Goal: Transaction & Acquisition: Purchase product/service

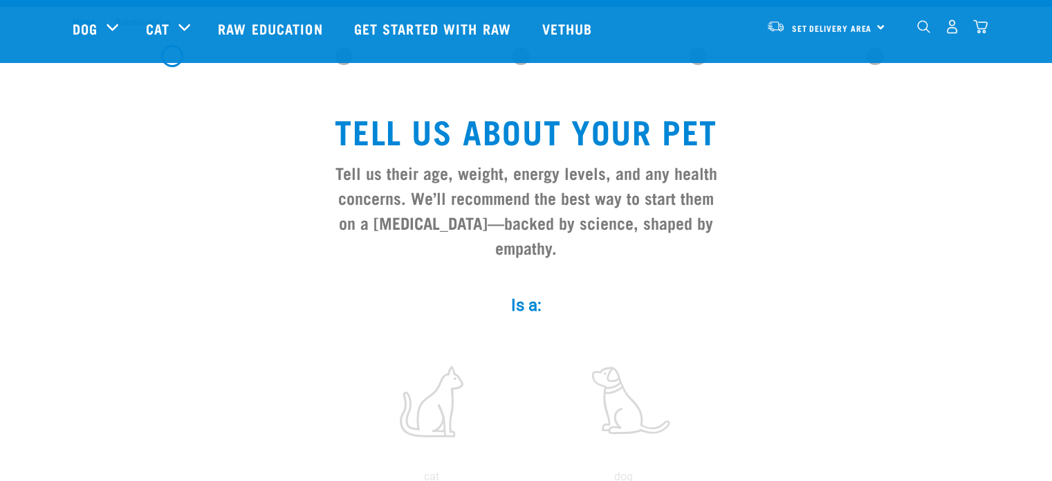
scroll to position [172, 0]
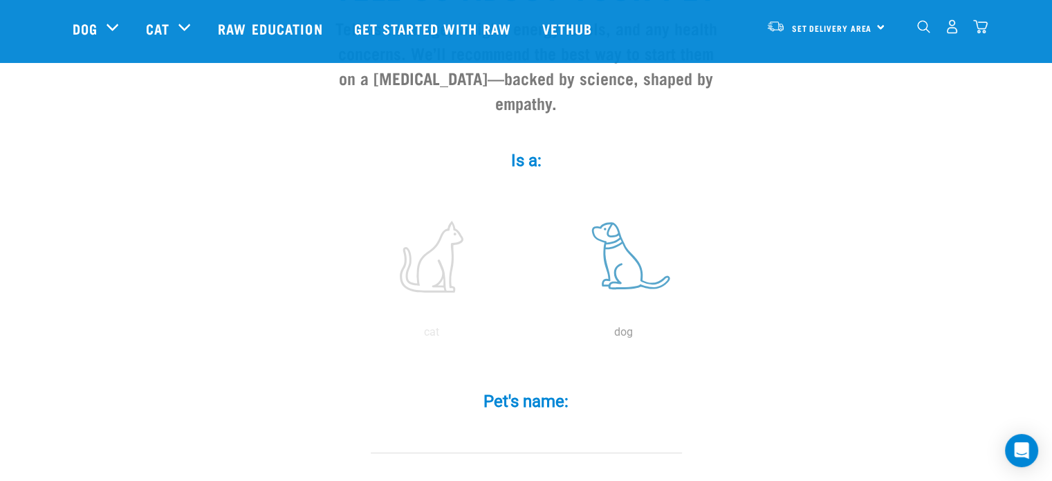
click at [603, 239] on label at bounding box center [624, 257] width 187 height 118
click at [528, 336] on input "radio" at bounding box center [528, 336] width 0 height 0
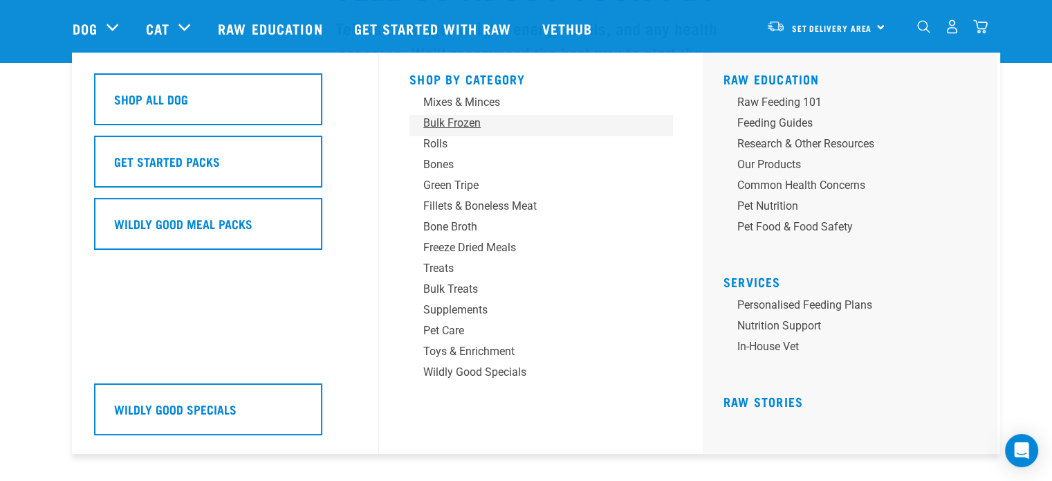
click at [443, 122] on div "Bulk Frozen" at bounding box center [531, 123] width 216 height 17
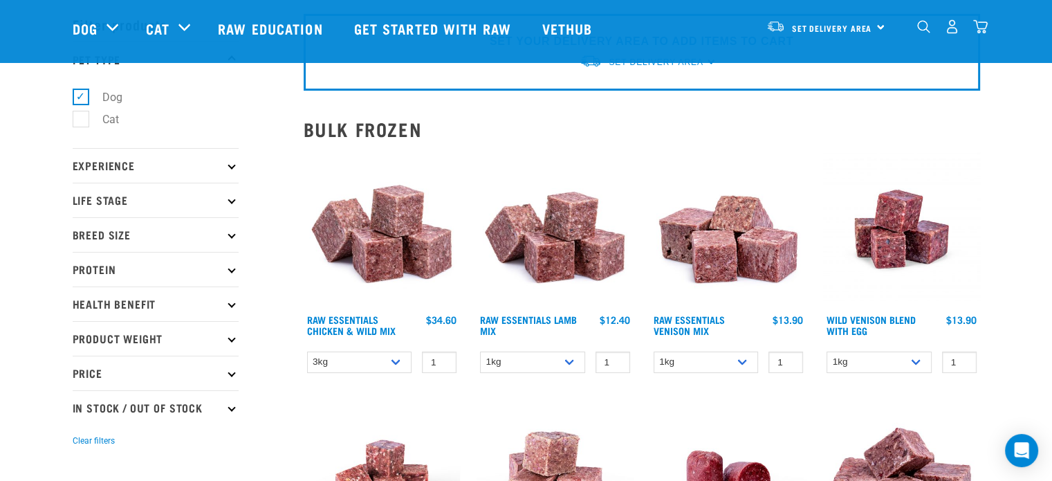
scroll to position [55, 0]
click at [749, 363] on select "1kg 3kg" at bounding box center [706, 362] width 105 height 21
click at [654, 352] on select "1kg 3kg" at bounding box center [706, 362] width 105 height 21
click at [743, 363] on select "1kg 3kg" at bounding box center [706, 362] width 105 height 21
click at [654, 352] on select "1kg 3kg" at bounding box center [706, 362] width 105 height 21
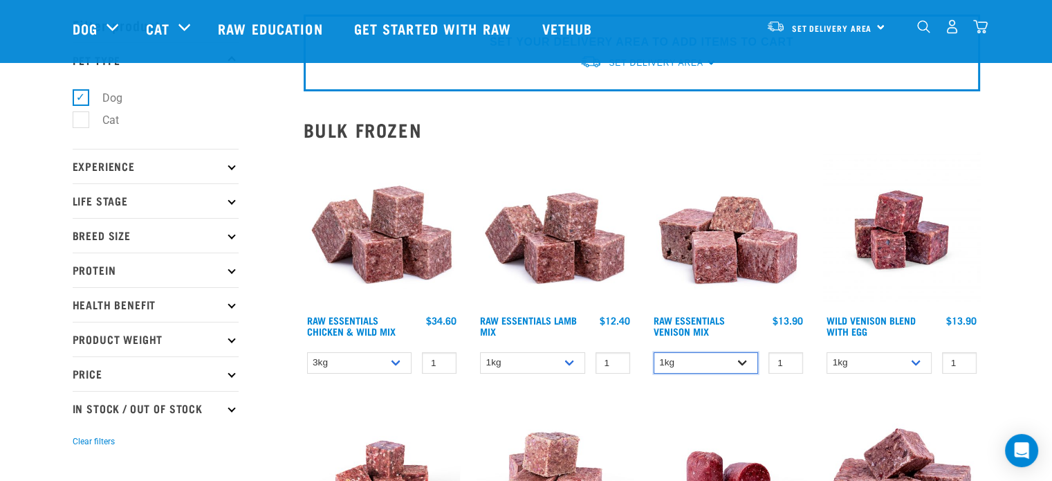
click at [747, 363] on select "1kg 3kg" at bounding box center [706, 362] width 105 height 21
select select "712"
click at [654, 352] on select "1kg 3kg" at bounding box center [706, 362] width 105 height 21
